Goal: Task Accomplishment & Management: Use online tool/utility

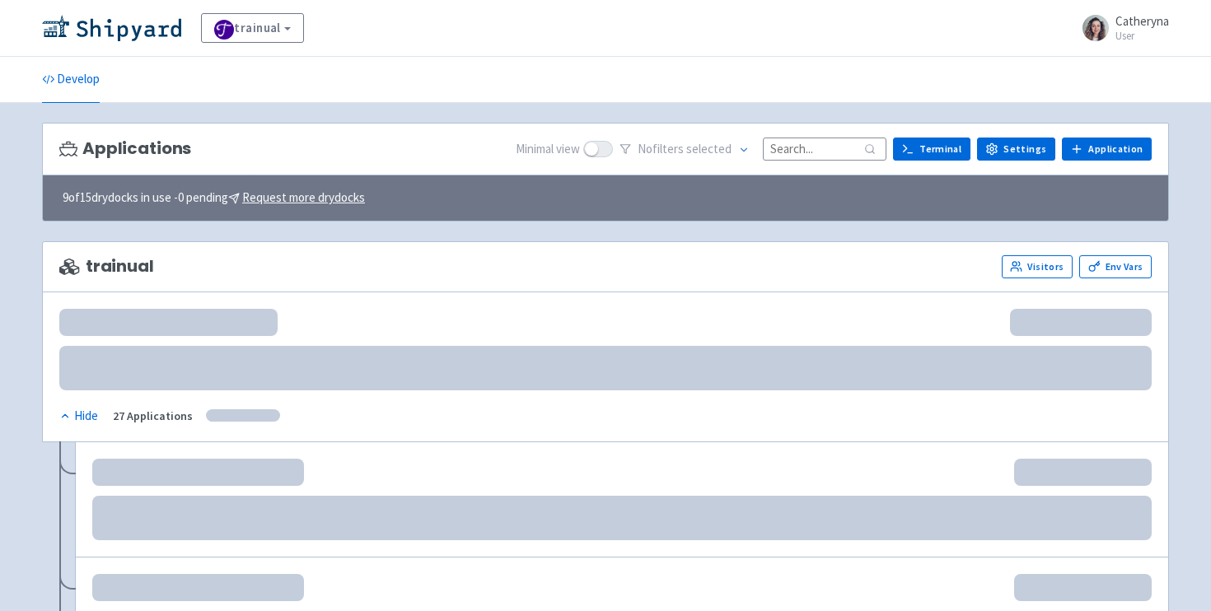
click at [831, 155] on input at bounding box center [825, 149] width 124 height 22
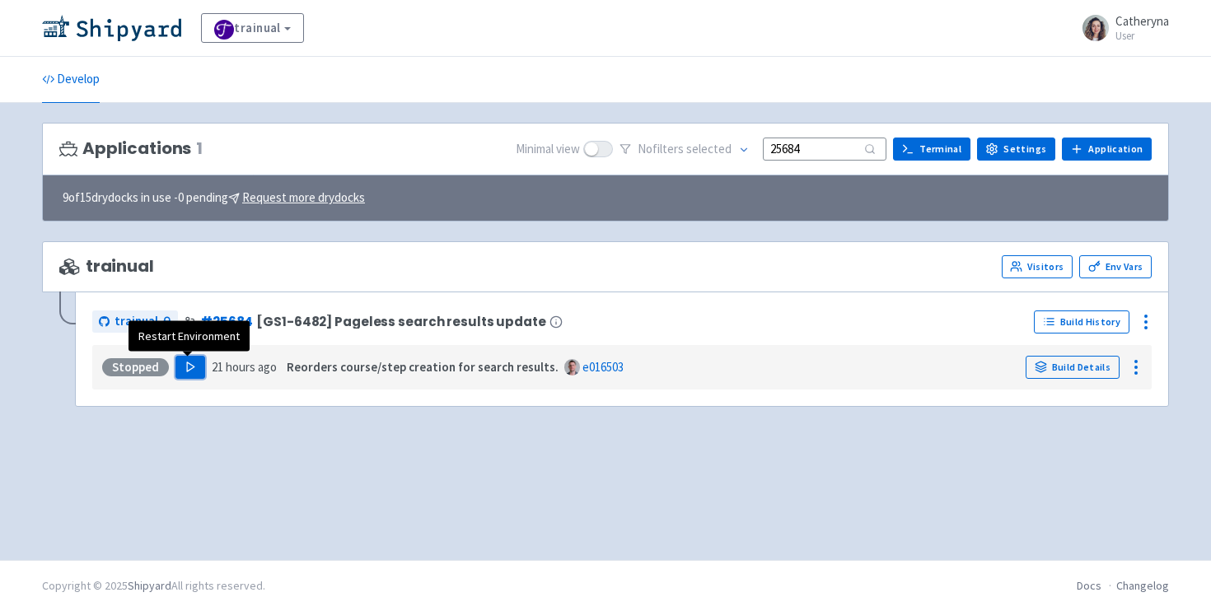
click at [191, 376] on button "Play" at bounding box center [190, 367] width 30 height 23
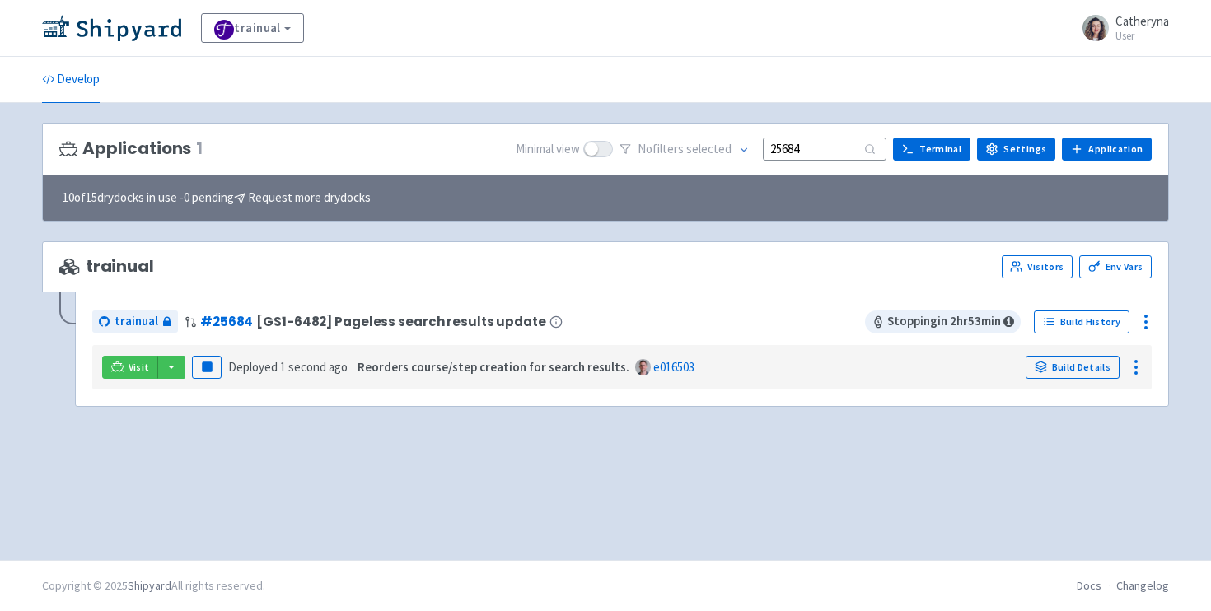
click at [186, 408] on div "trainual Visitors Env Vars trainual # 25684 [GS1-6482] Pageless search results …" at bounding box center [605, 333] width 1127 height 185
click at [171, 371] on button "button" at bounding box center [171, 367] width 28 height 23
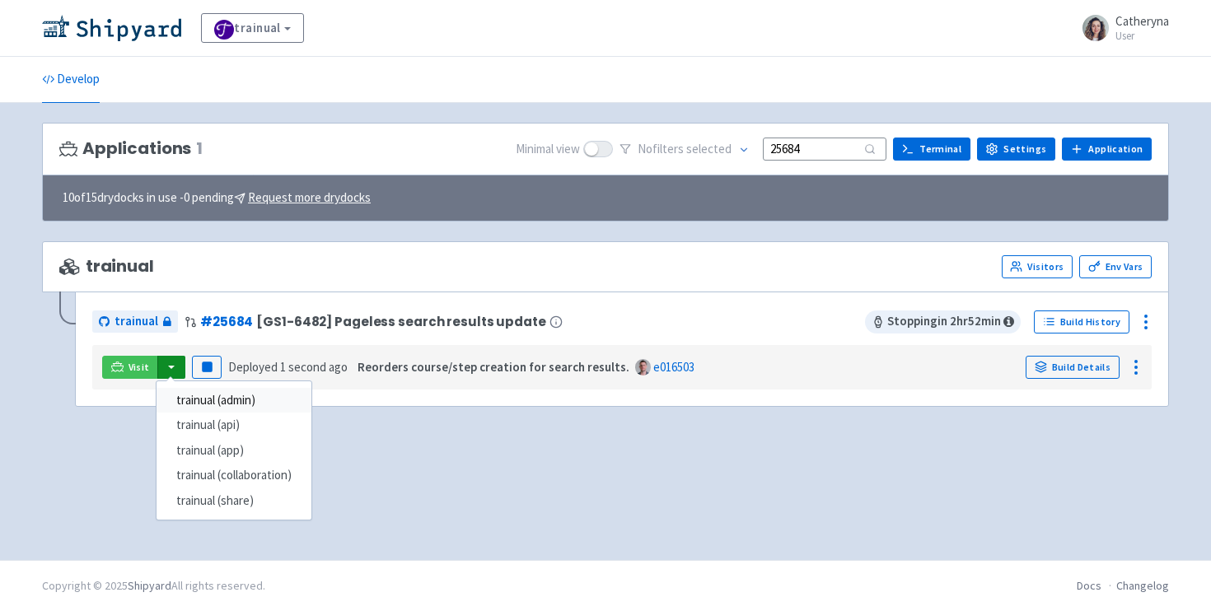
click at [236, 406] on link "trainual (admin)" at bounding box center [233, 401] width 155 height 26
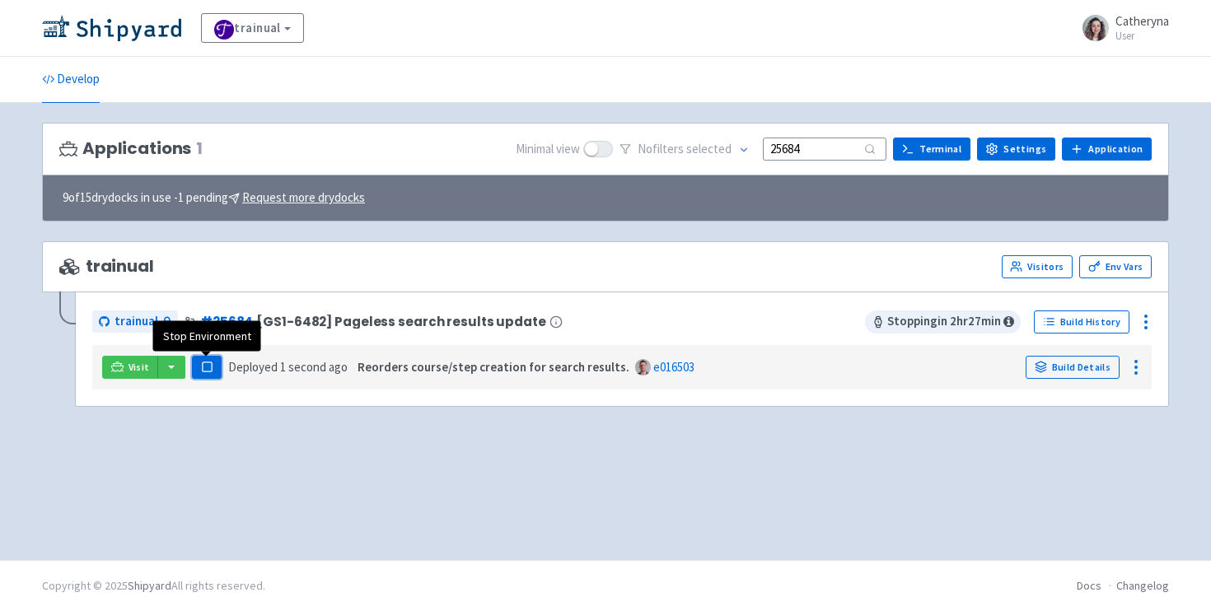
click at [207, 370] on rect "button" at bounding box center [206, 366] width 9 height 9
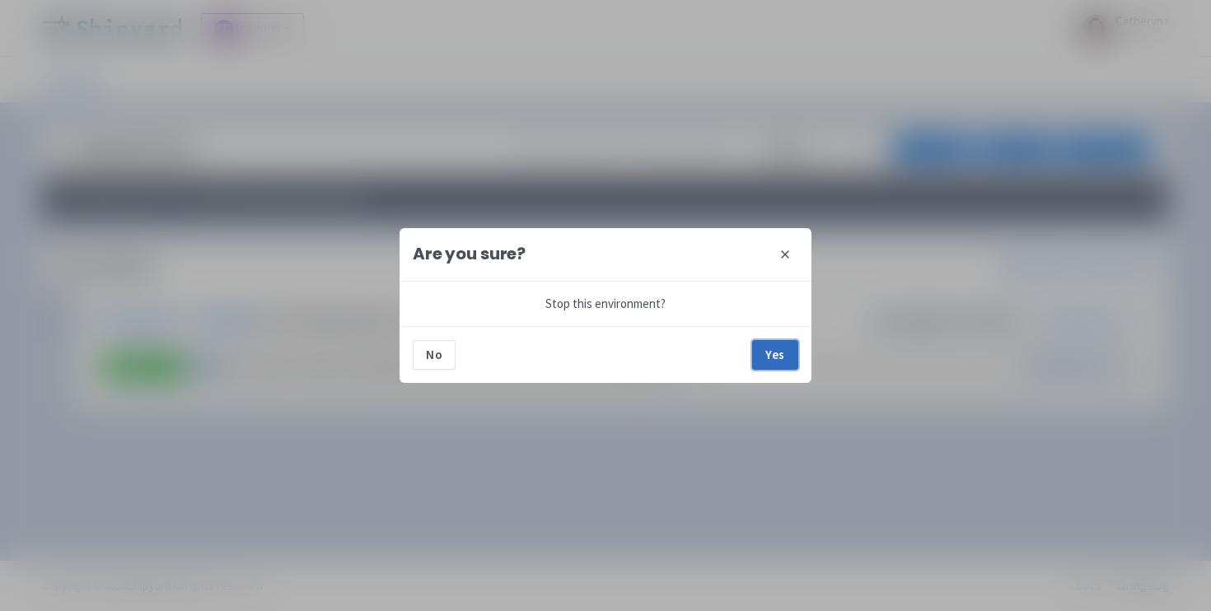
click at [766, 355] on button "Yes" at bounding box center [775, 355] width 46 height 30
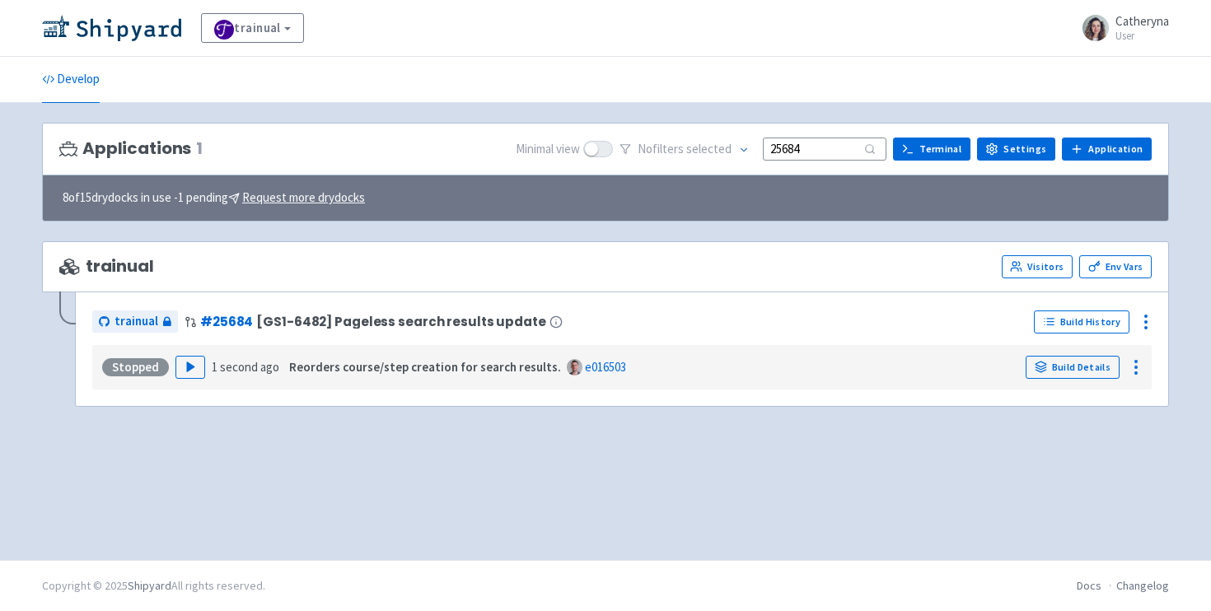
click at [820, 142] on input "25684" at bounding box center [825, 149] width 124 height 22
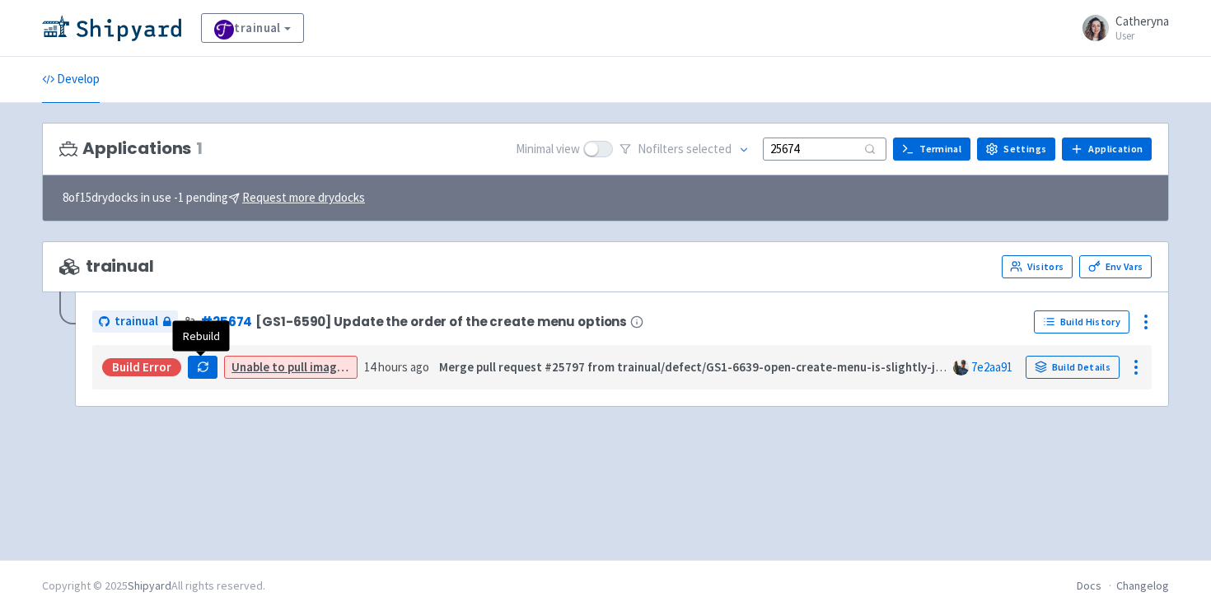
type input "25674"
click at [203, 366] on icon "button" at bounding box center [203, 367] width 12 height 12
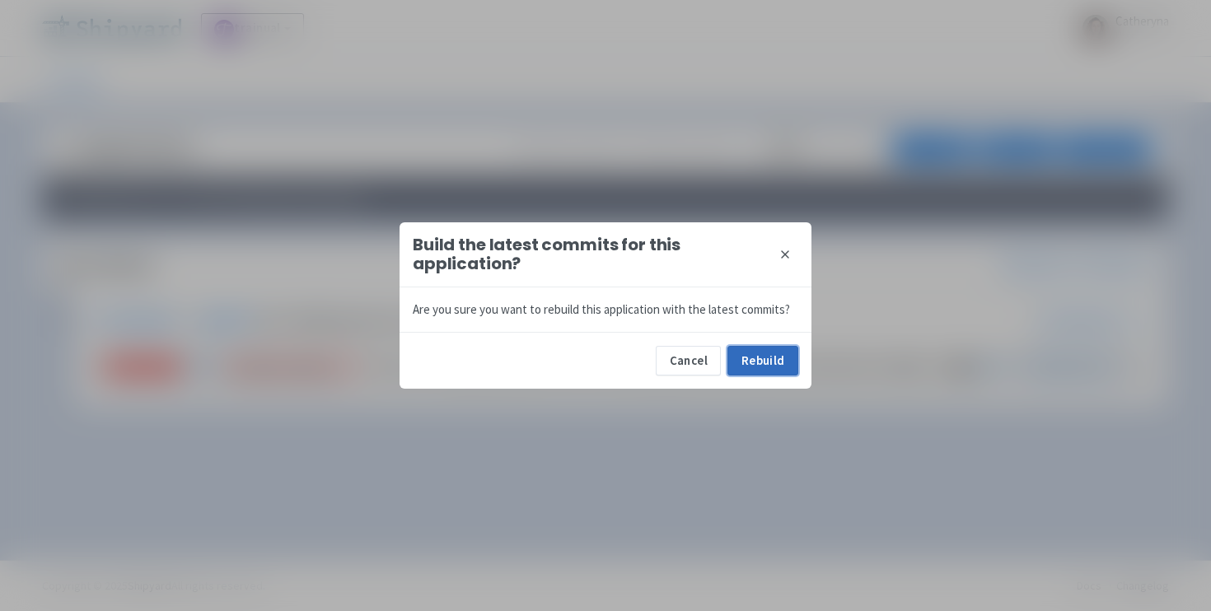
click at [771, 371] on button "Rebuild" at bounding box center [762, 361] width 71 height 30
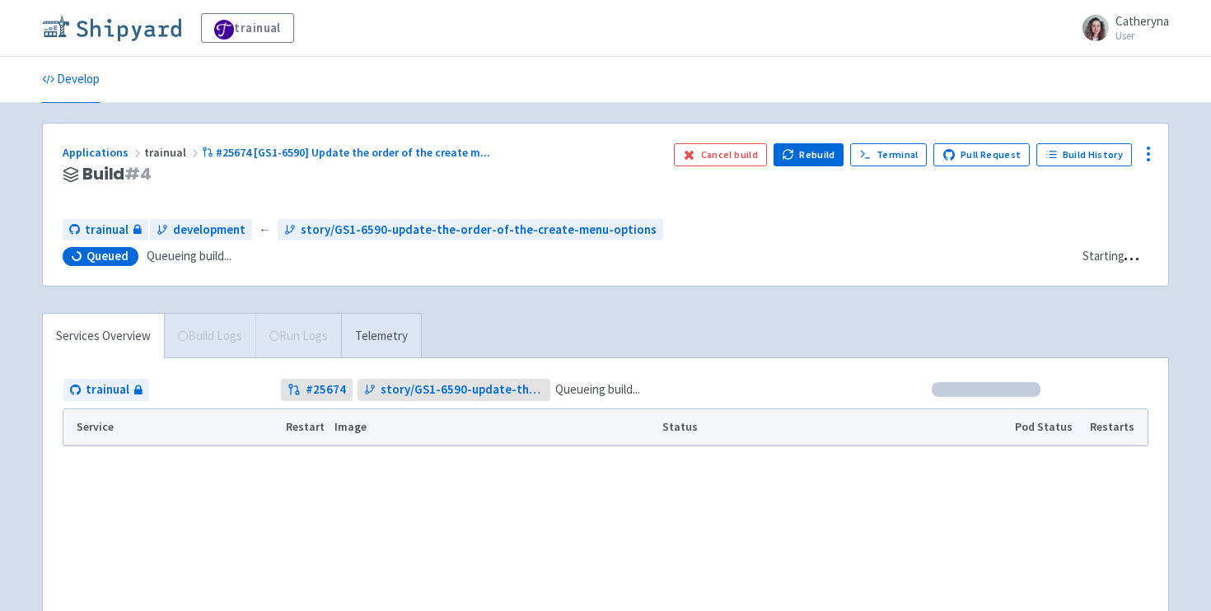
click at [122, 16] on img at bounding box center [111, 28] width 139 height 26
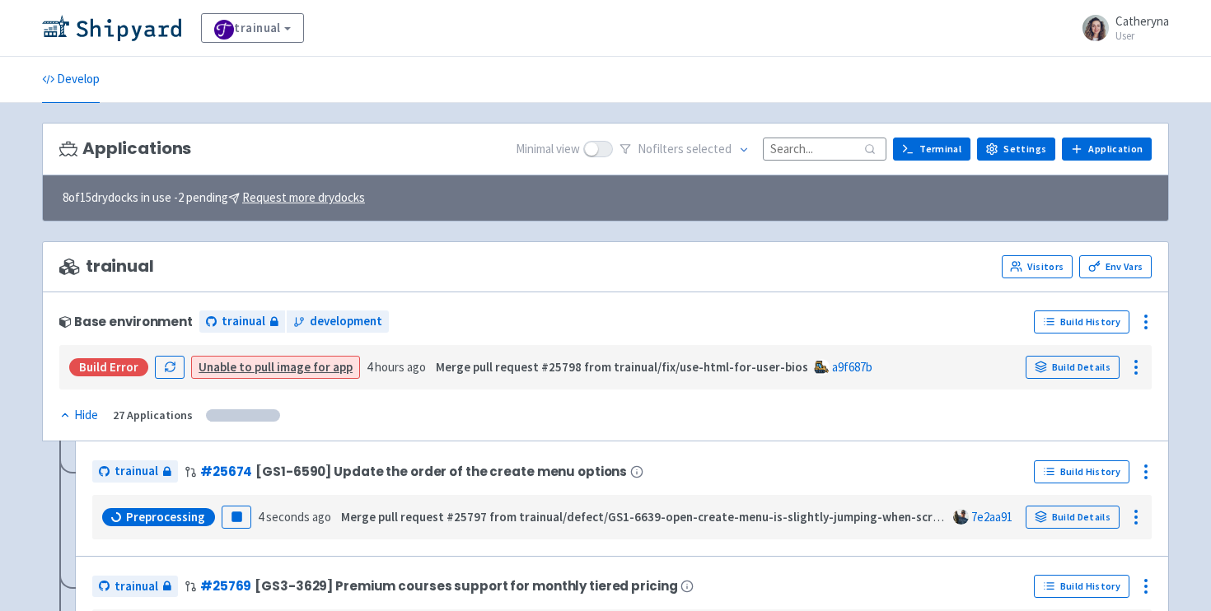
click at [803, 150] on input at bounding box center [825, 149] width 124 height 22
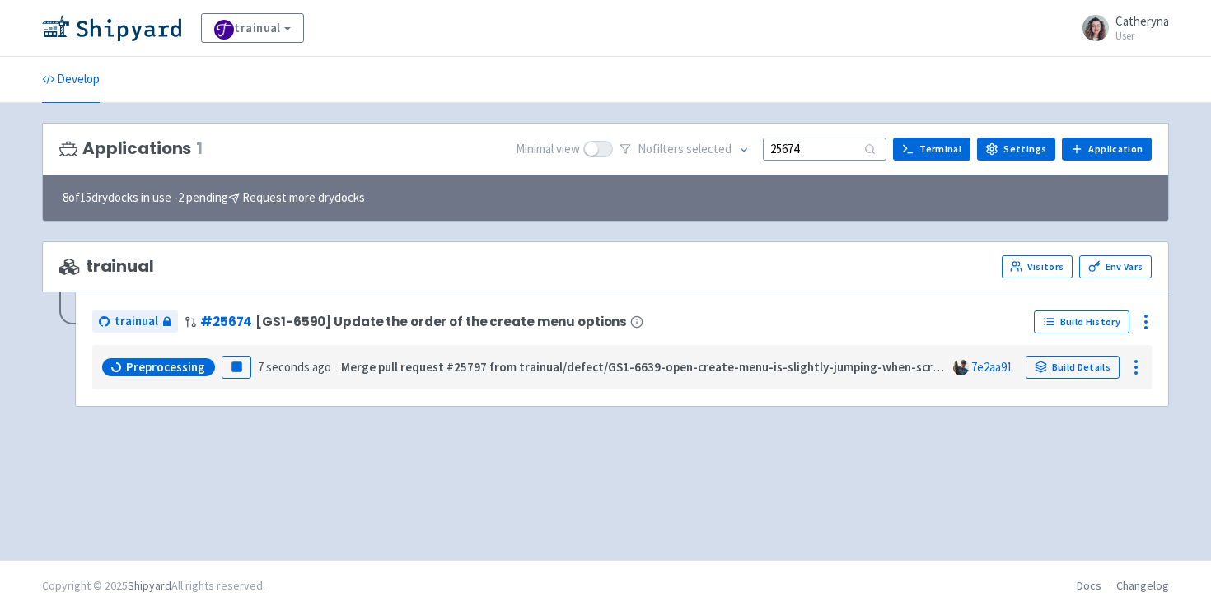
type input "25674"
